Goal: Transaction & Acquisition: Purchase product/service

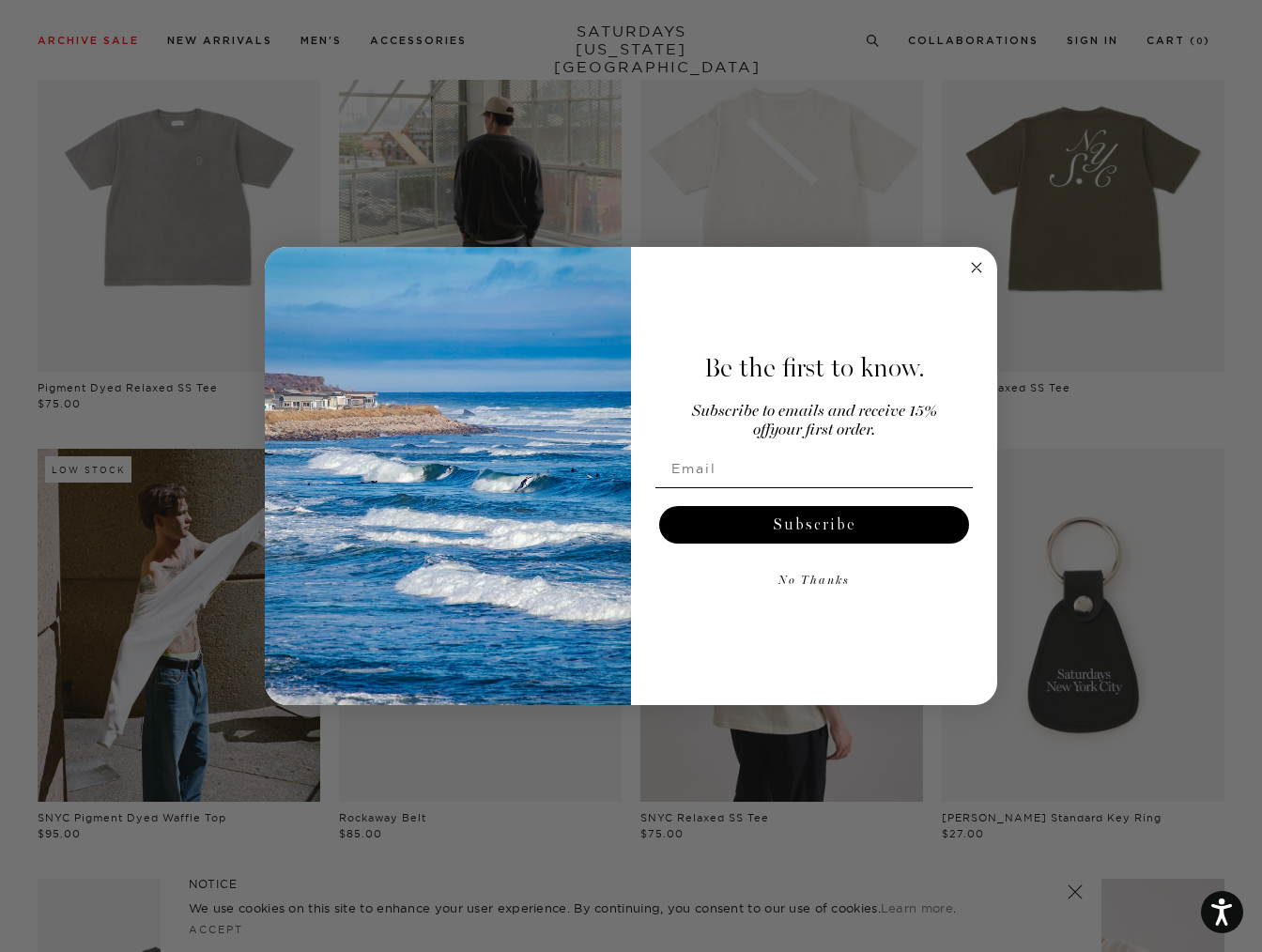
scroll to position [282, 0]
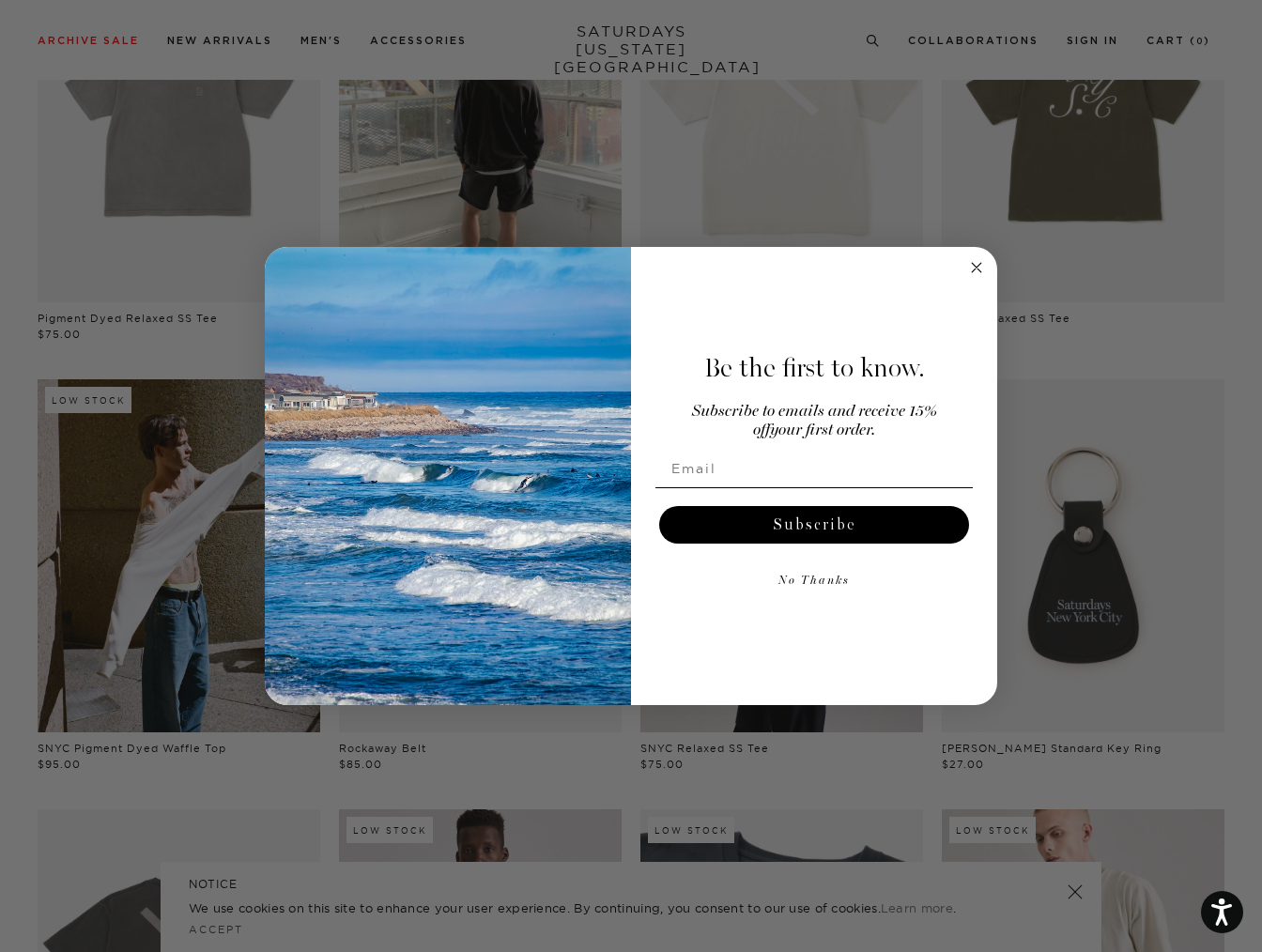
click at [972, 269] on circle "Close dialog" at bounding box center [977, 268] width 22 height 22
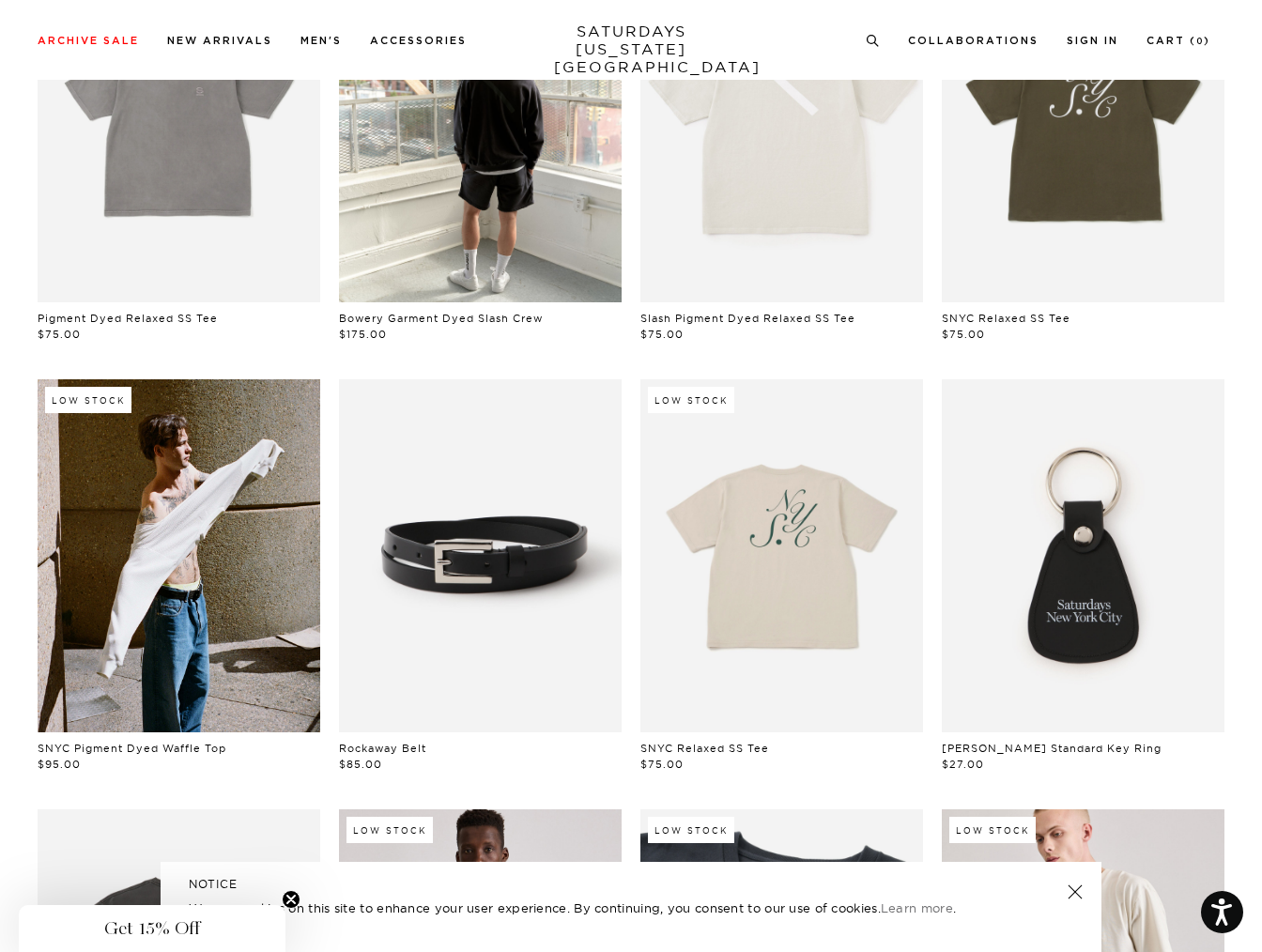
scroll to position [750, 0]
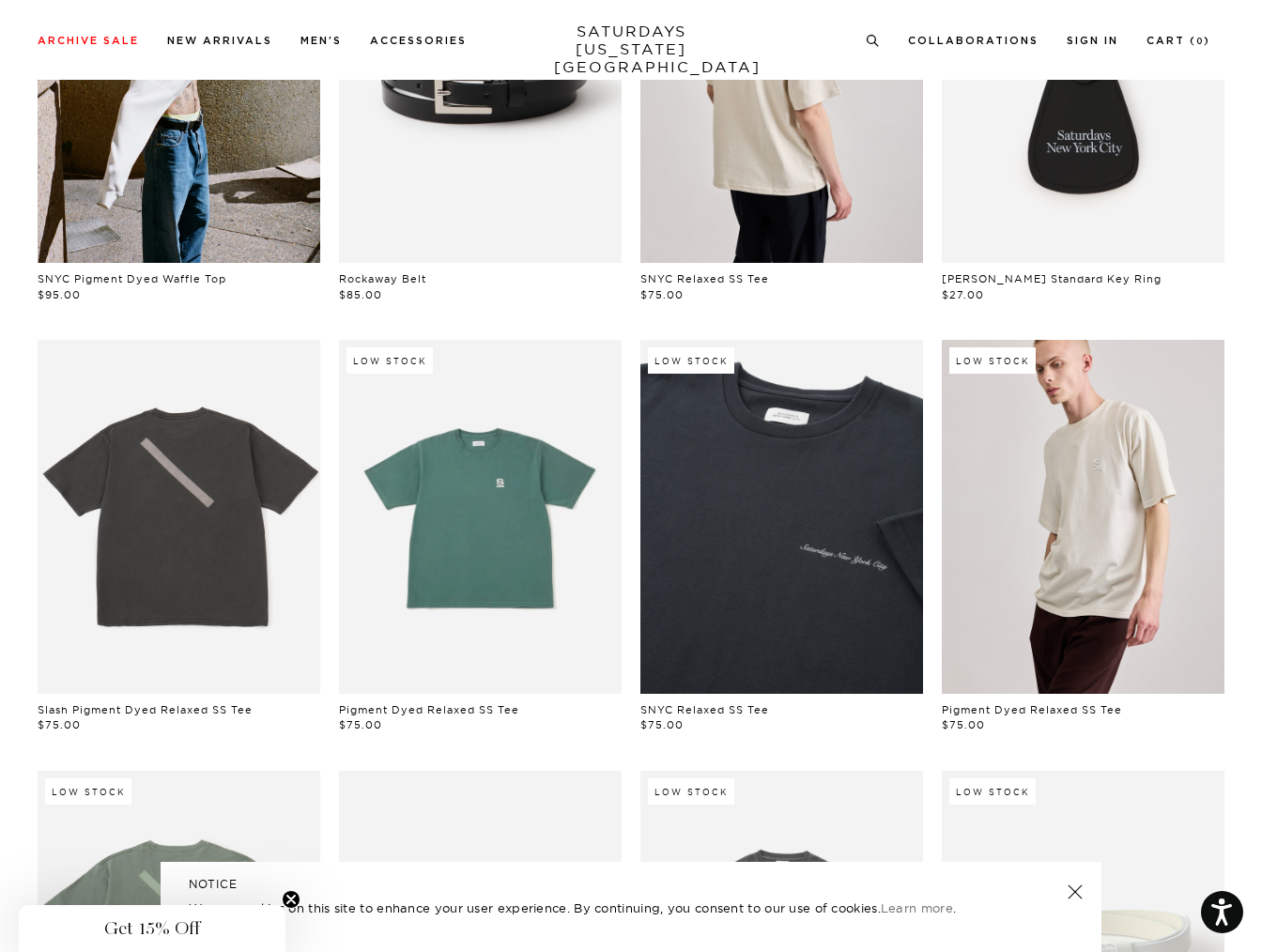
click at [515, 530] on link at bounding box center [480, 515] width 283 height 352
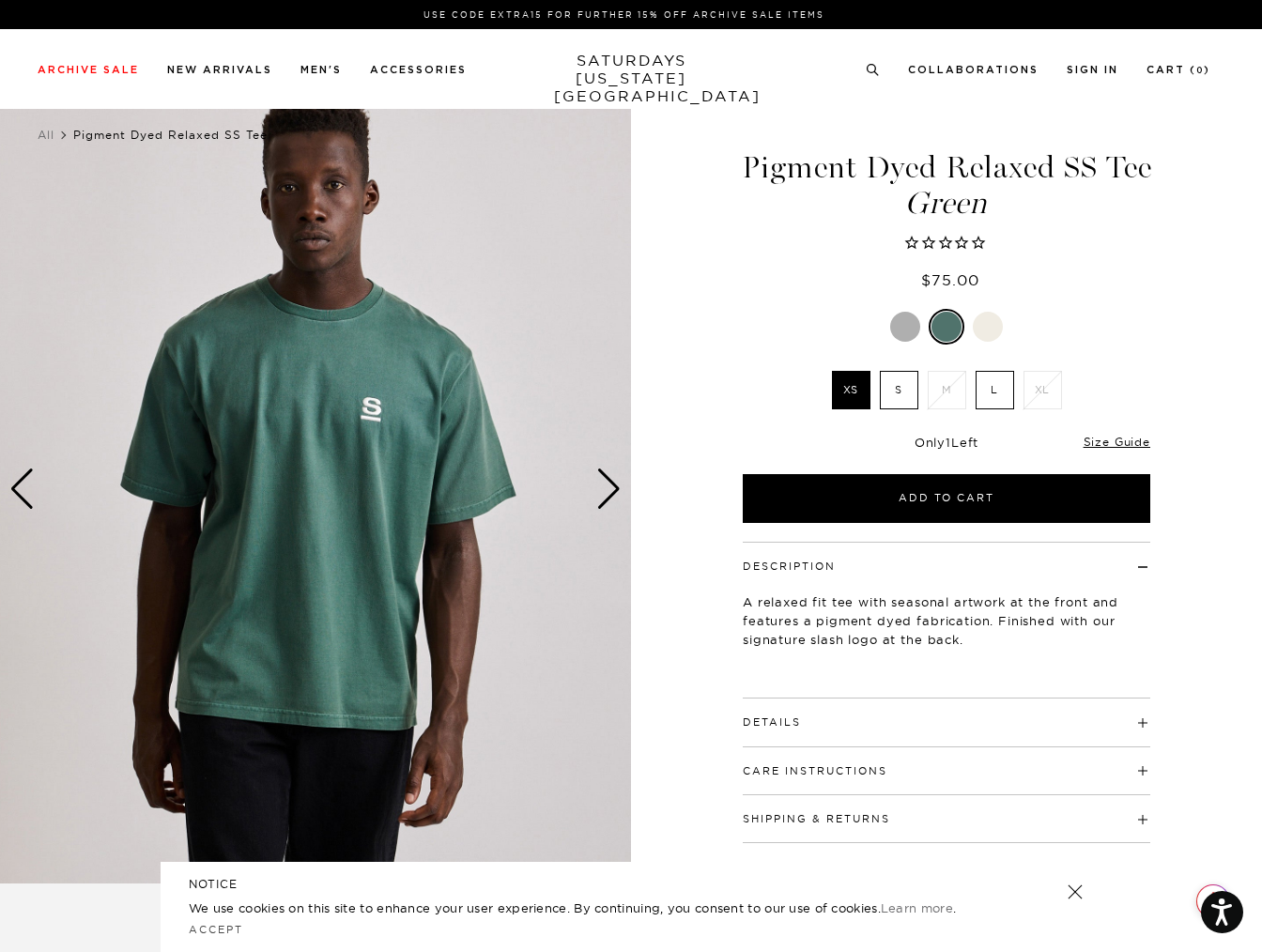
click at [608, 489] on div "Next slide" at bounding box center [609, 489] width 26 height 42
